Goal: Information Seeking & Learning: Understand process/instructions

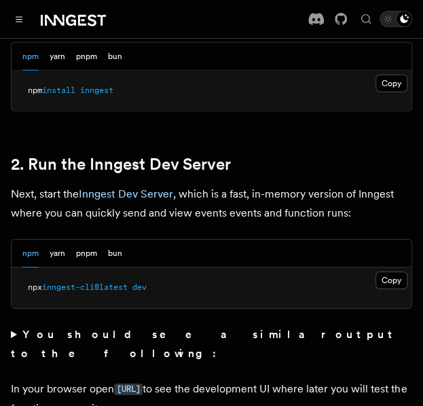
click at [383, 272] on button "Copy Copied" at bounding box center [392, 281] width 32 height 18
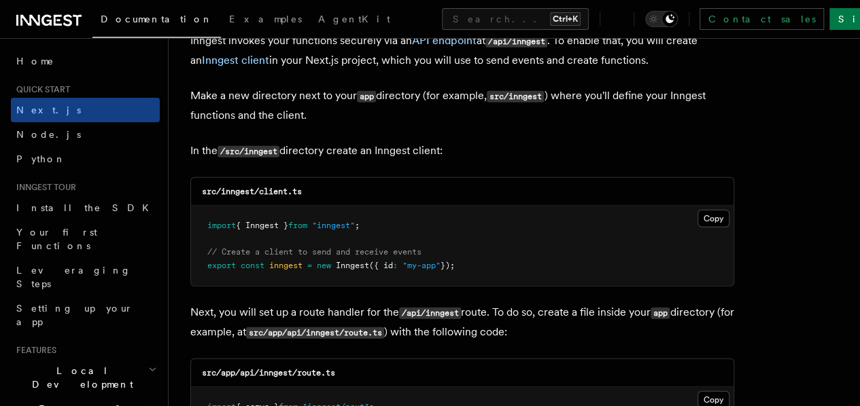
scroll to position [1686, 0]
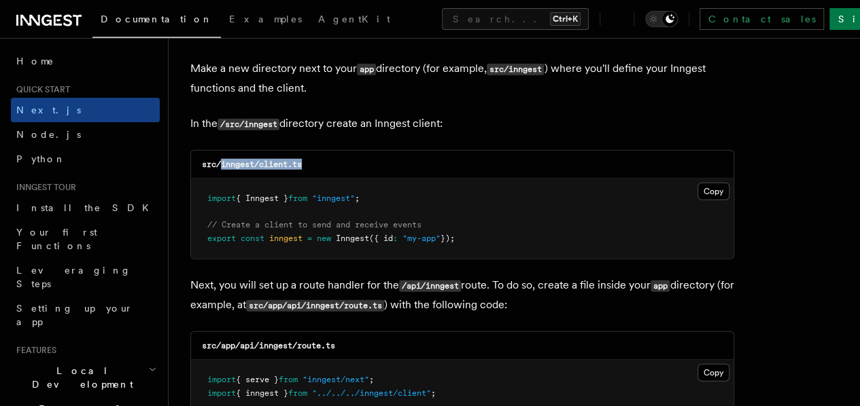
drag, startPoint x: 222, startPoint y: 152, endPoint x: 320, endPoint y: 148, distance: 98.0
click at [320, 151] on div "src/inngest/client.ts" at bounding box center [462, 165] width 542 height 28
copy code "inngest/client.ts"
click at [423, 183] on button "Copy Copied" at bounding box center [713, 192] width 32 height 18
click at [423, 114] on p "In the /src/inngest directory create an Inngest client:" at bounding box center [462, 124] width 544 height 20
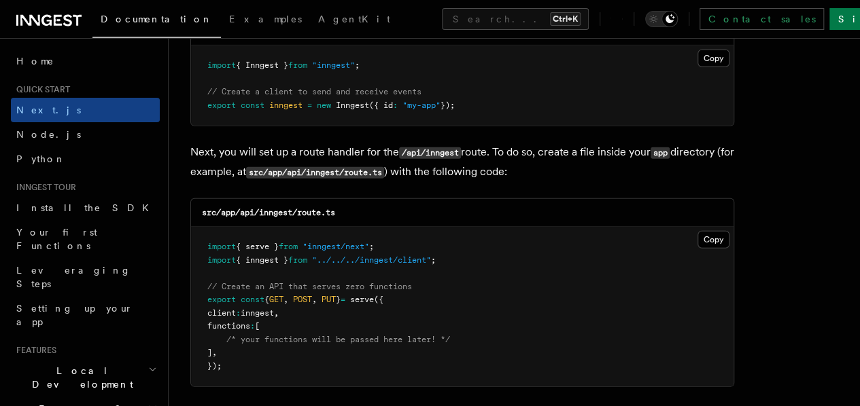
scroll to position [1821, 0]
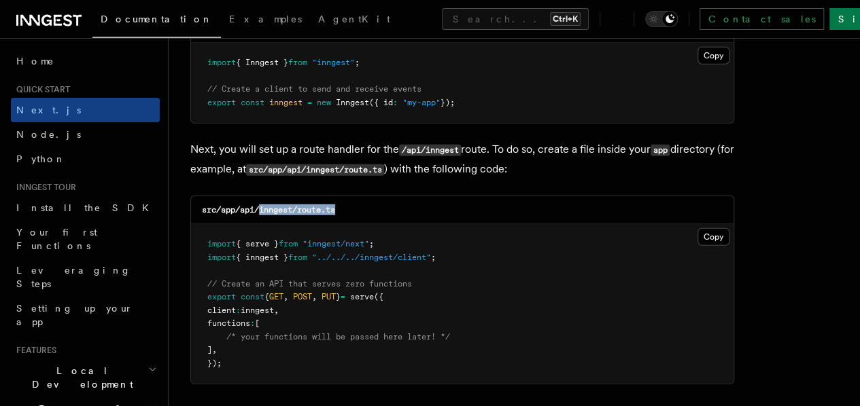
drag, startPoint x: 261, startPoint y: 198, endPoint x: 343, endPoint y: 191, distance: 81.8
click at [343, 196] on div "src/app/api/inngest/route.ts" at bounding box center [462, 210] width 542 height 28
copy code "inngest/route.ts"
click at [423, 196] on div "src/app/api/inngest/route.ts" at bounding box center [462, 210] width 542 height 28
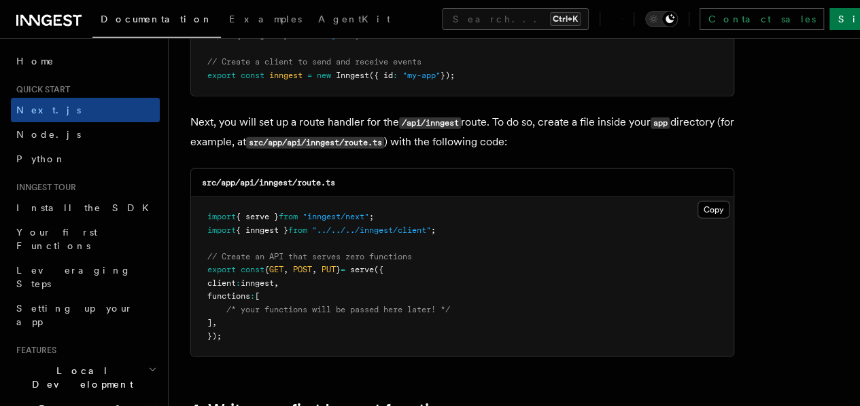
scroll to position [1876, 0]
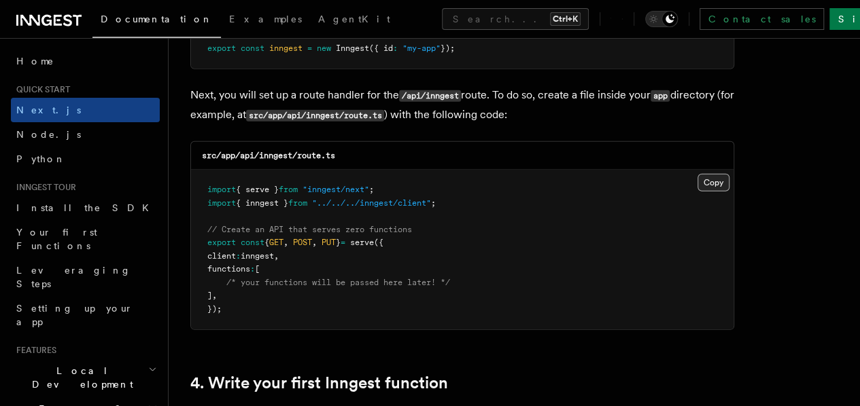
click at [423, 174] on button "Copy Copied" at bounding box center [713, 183] width 32 height 18
click at [423, 180] on pre "import { serve } from "inngest/next" ; import { inngest } from "../../../innges…" at bounding box center [462, 250] width 542 height 160
click at [423, 22] on icon "Toggle dark mode" at bounding box center [653, 19] width 14 height 14
click at [423, 26] on div at bounding box center [661, 19] width 33 height 16
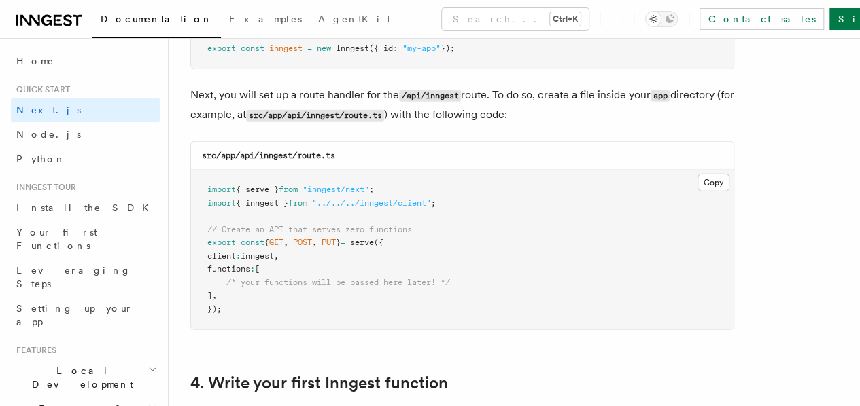
scroll to position [2012, 0]
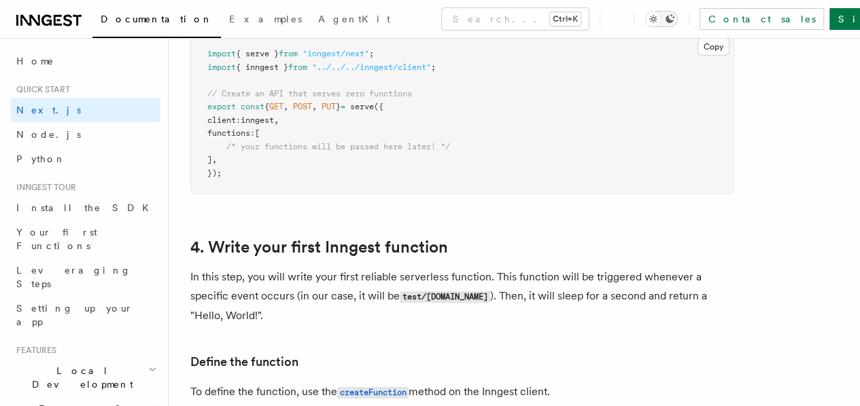
click at [423, 16] on icon "Toggle dark mode" at bounding box center [653, 19] width 14 height 14
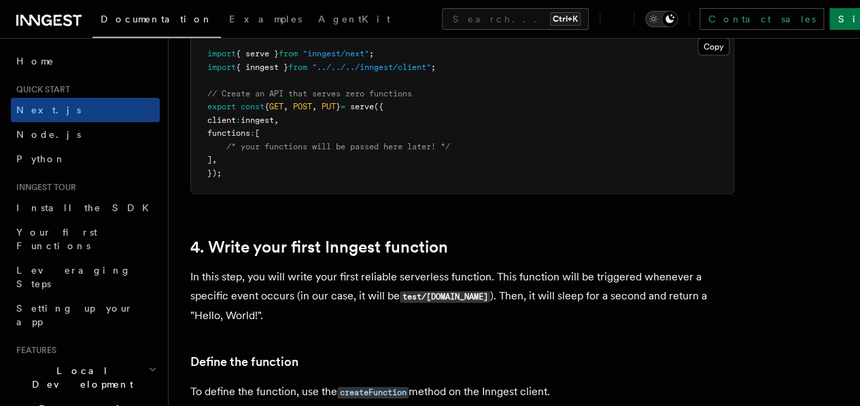
click at [423, 16] on icon "Toggle dark mode" at bounding box center [653, 19] width 14 height 14
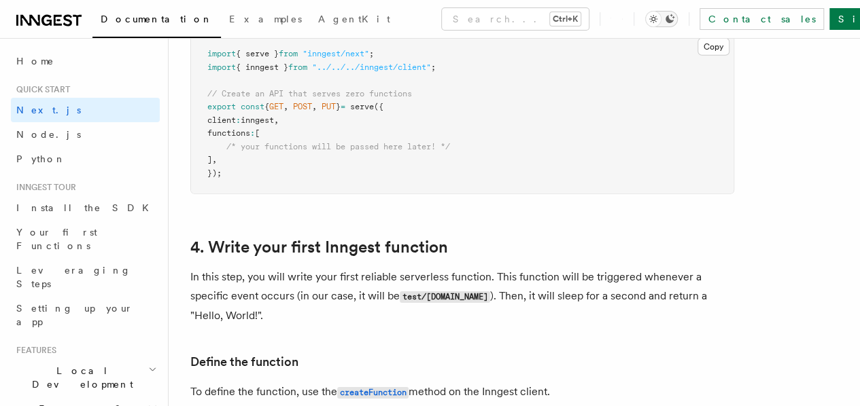
click at [423, 16] on icon "Toggle dark mode" at bounding box center [653, 19] width 14 height 14
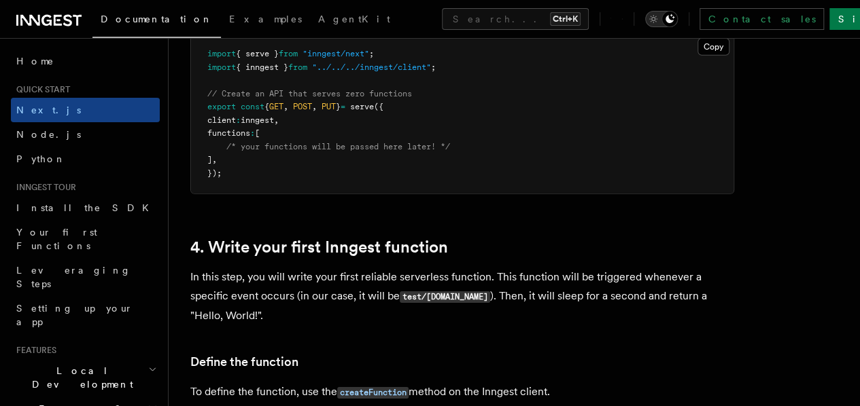
click at [423, 16] on icon "Toggle dark mode" at bounding box center [653, 19] width 14 height 14
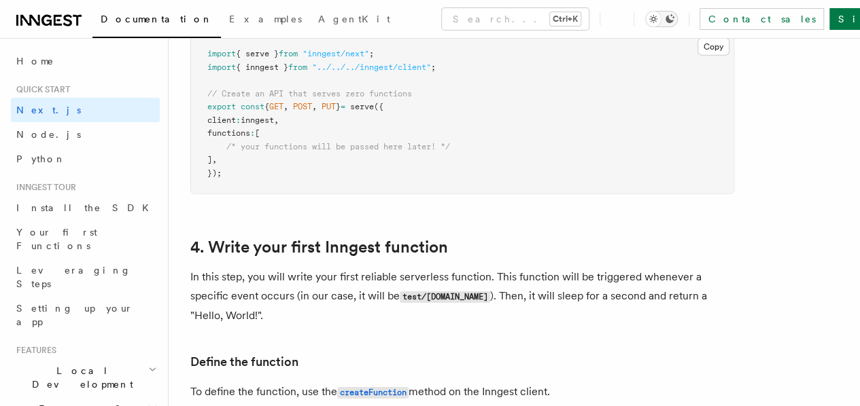
click at [423, 16] on icon "Toggle dark mode" at bounding box center [653, 19] width 14 height 14
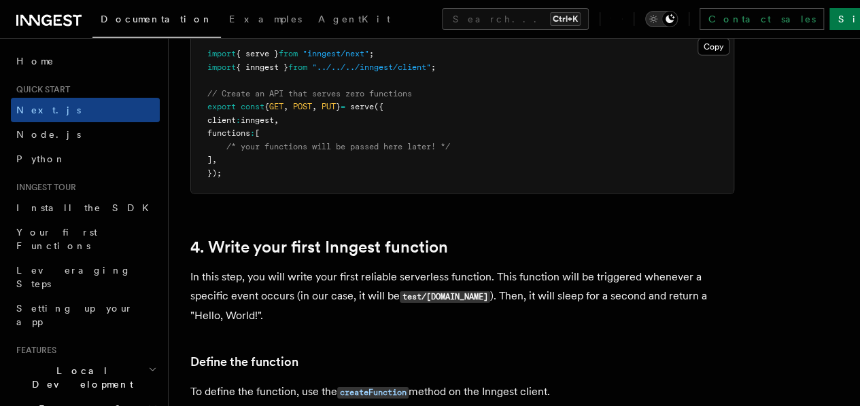
click at [423, 16] on icon "Toggle dark mode" at bounding box center [653, 19] width 14 height 14
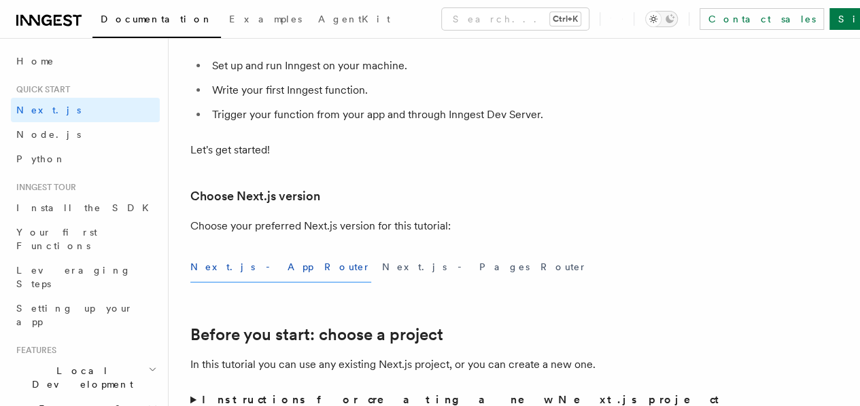
scroll to position [0, 0]
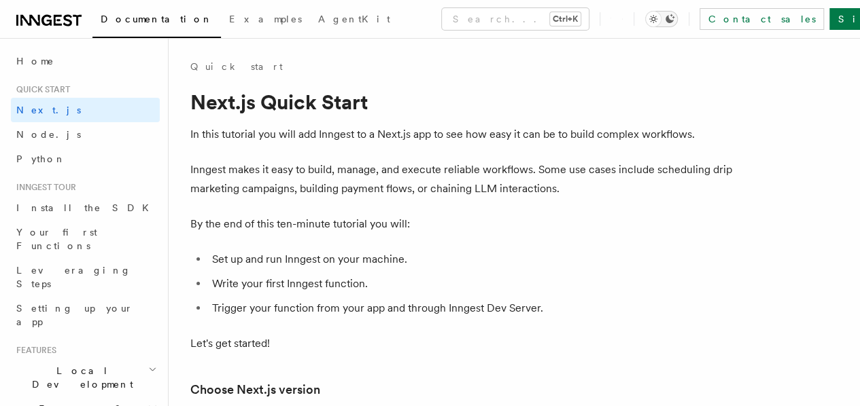
click at [423, 18] on icon "Toggle dark mode" at bounding box center [653, 19] width 14 height 14
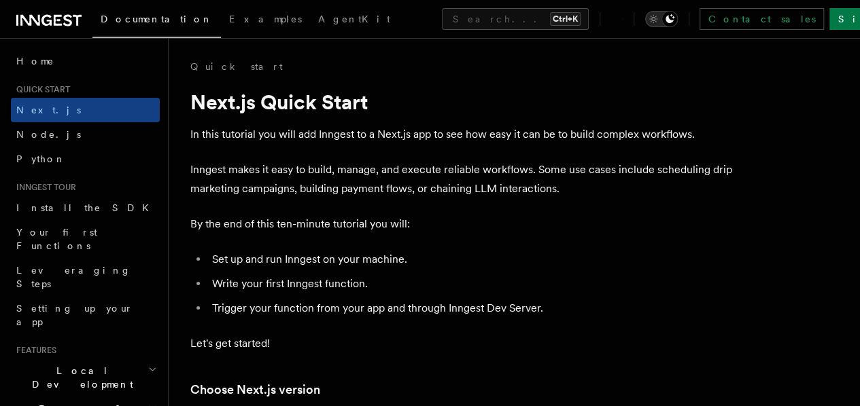
click at [423, 18] on icon "Toggle dark mode" at bounding box center [653, 19] width 14 height 14
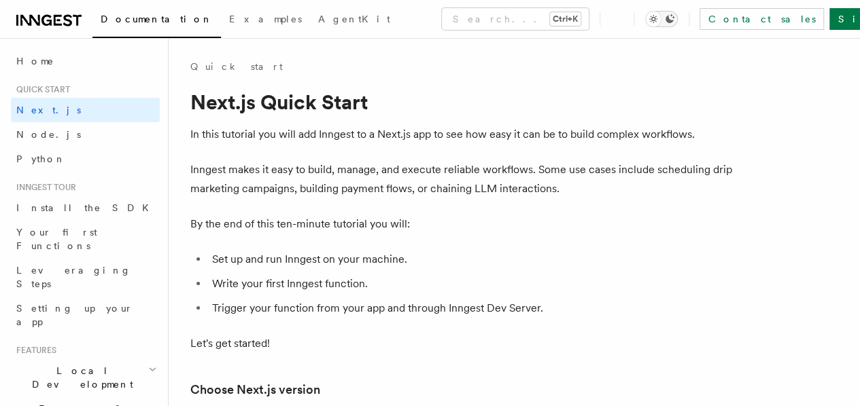
click at [423, 20] on icon "Toggle dark mode" at bounding box center [669, 18] width 9 height 9
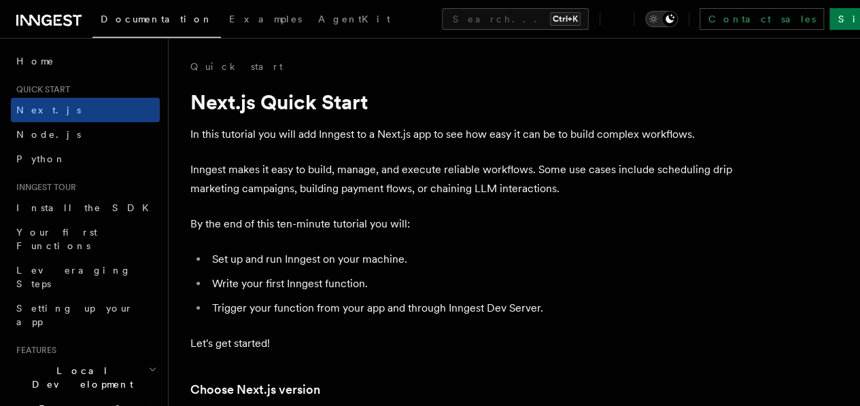
click at [423, 20] on icon "Toggle dark mode" at bounding box center [669, 18] width 9 height 9
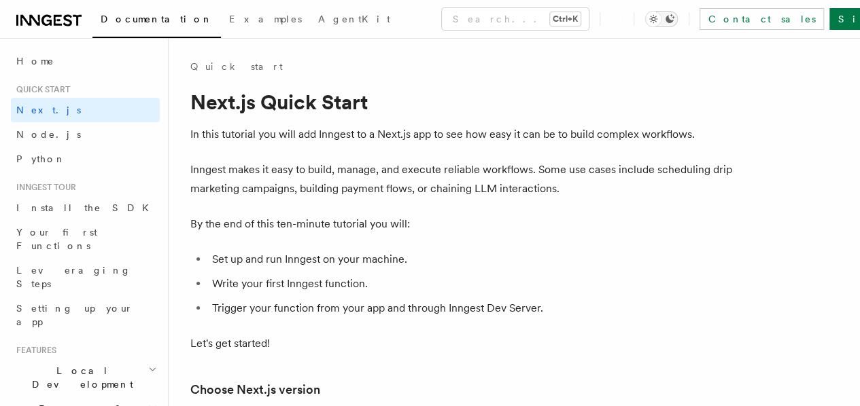
click at [423, 20] on icon "Toggle dark mode" at bounding box center [669, 18] width 9 height 9
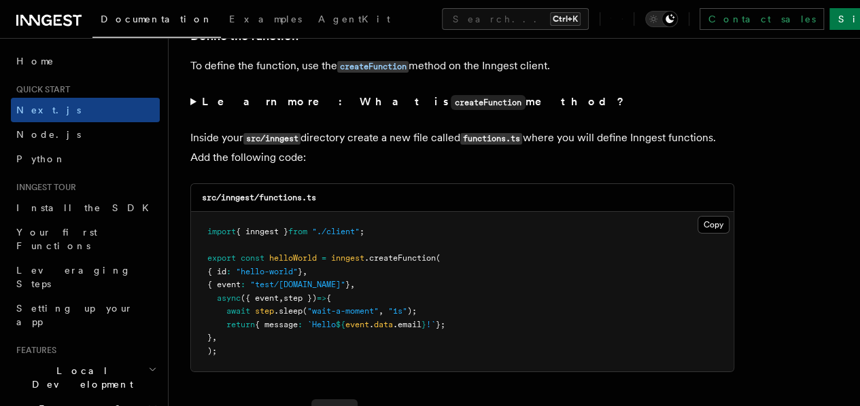
scroll to position [2365, 0]
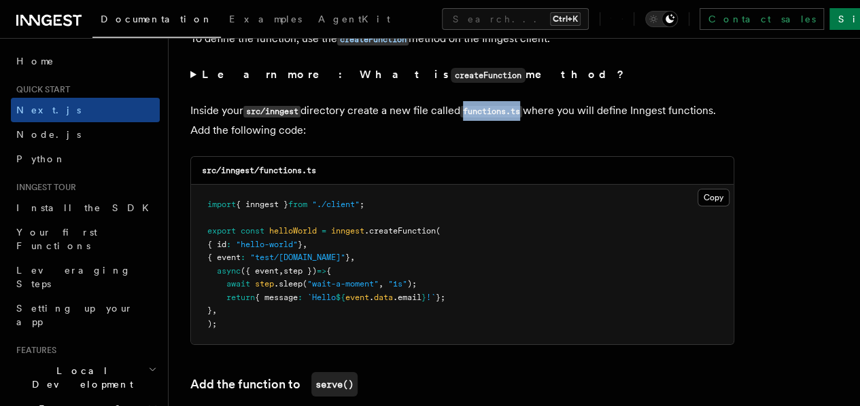
drag, startPoint x: 469, startPoint y: 99, endPoint x: 527, endPoint y: 101, distance: 58.5
click at [423, 106] on code "functions.ts" at bounding box center [491, 112] width 62 height 12
copy code "functions.ts"
click at [423, 189] on button "Copy Copied" at bounding box center [713, 198] width 32 height 18
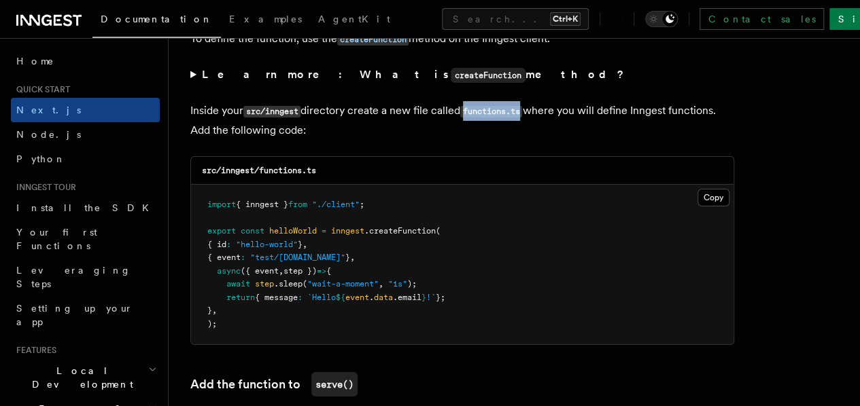
click at [423, 120] on p "Inside your src/inngest directory create a new file called functions.ts where y…" at bounding box center [462, 120] width 544 height 39
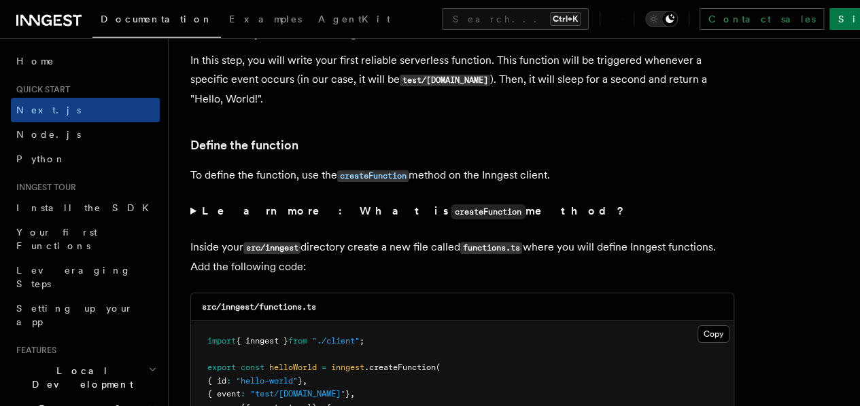
scroll to position [2229, 0]
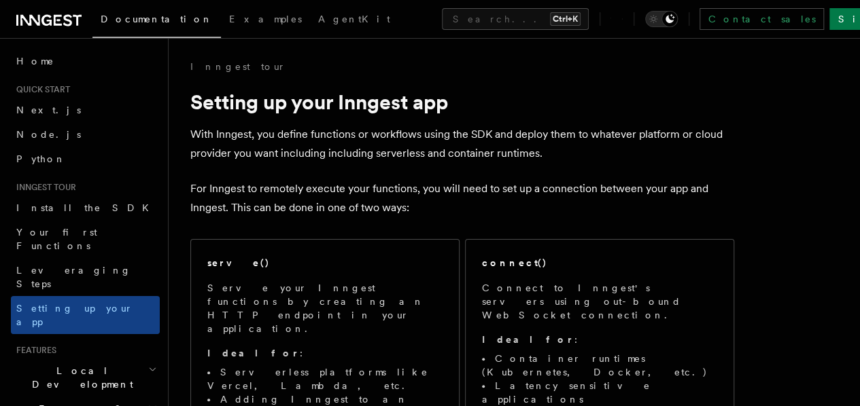
click at [39, 108] on span "Next.js" at bounding box center [48, 110] width 65 height 11
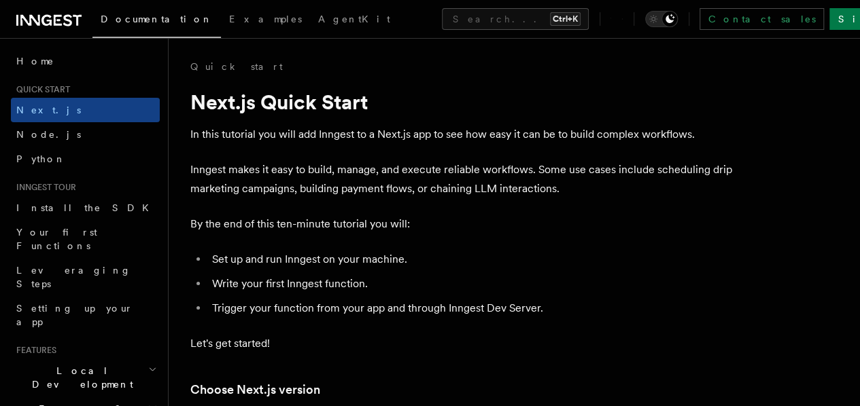
click at [424, 69] on div "Quick start" at bounding box center [462, 67] width 544 height 14
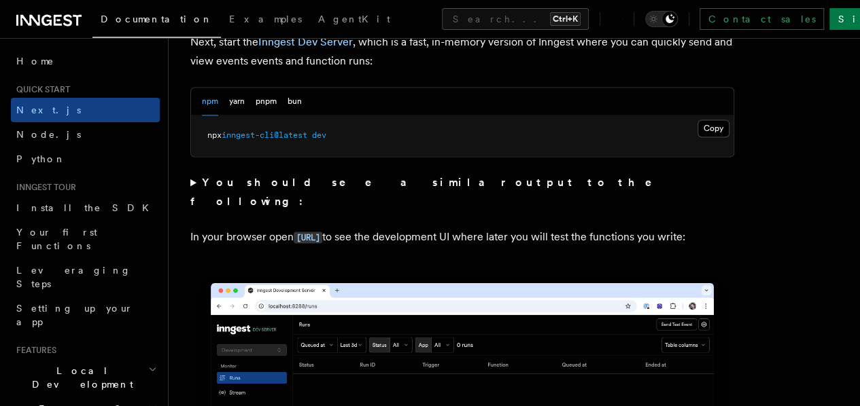
scroll to position [979, 0]
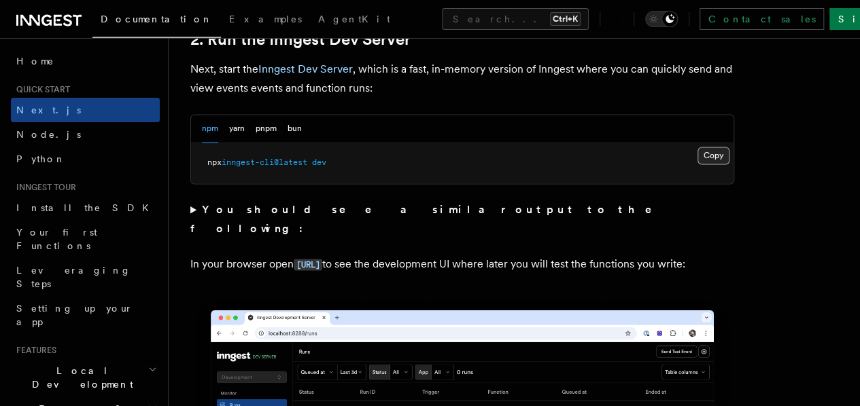
click at [424, 164] on button "Copy Copied" at bounding box center [713, 156] width 32 height 18
click at [318, 18] on span "AgentKit" at bounding box center [354, 19] width 72 height 11
